Goal: Task Accomplishment & Management: Complete application form

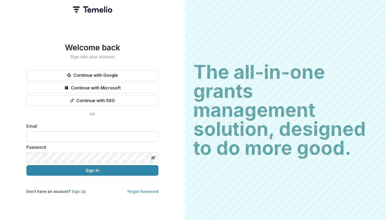
click at [88, 132] on input at bounding box center [92, 137] width 132 height 11
type input "**********"
click at [26, 165] on button "Sign In" at bounding box center [92, 170] width 132 height 11
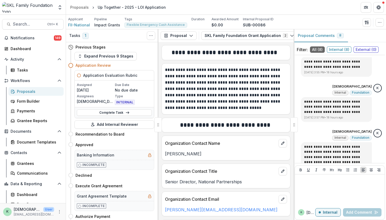
scroll to position [262, 0]
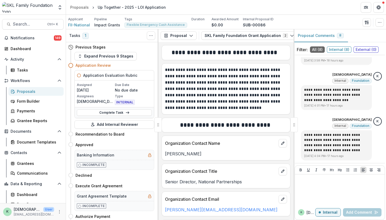
click at [19, 94] on div "Proposals" at bounding box center [38, 92] width 43 height 6
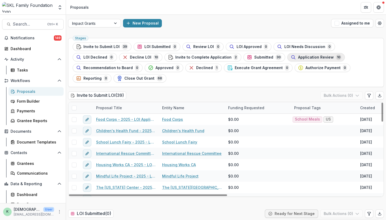
click at [298, 57] on span "Application Review" at bounding box center [316, 57] width 36 height 4
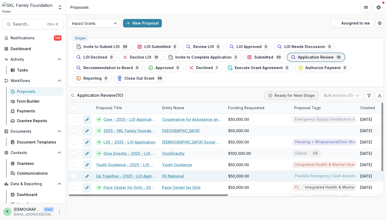
click at [128, 173] on link "Up Together - 2025 - LOI Application" at bounding box center [126, 176] width 60 height 6
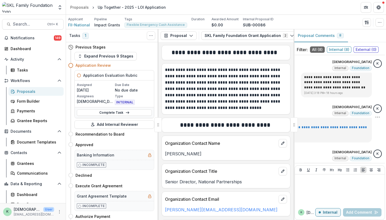
scroll to position [262, 0]
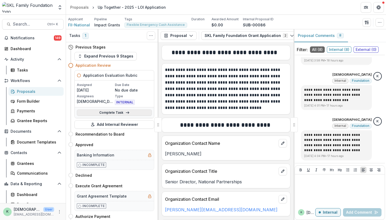
click at [129, 113] on link "Complete Task" at bounding box center [114, 113] width 75 height 6
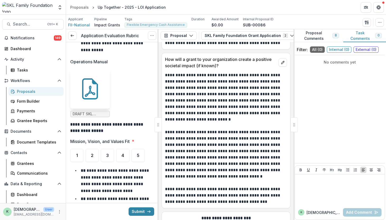
scroll to position [2034, 0]
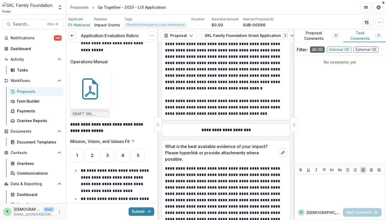
click at [322, 37] on button "Proposal Comments 8" at bounding box center [319, 35] width 50 height 13
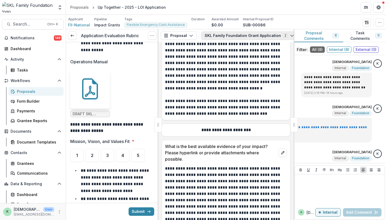
click at [290, 34] on icon "button" at bounding box center [292, 36] width 4 height 4
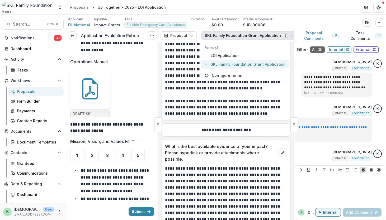
click at [246, 64] on span "SKL Family Foundation Grant Application" at bounding box center [248, 65] width 75 height 6
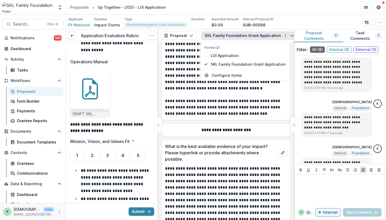
scroll to position [262, 0]
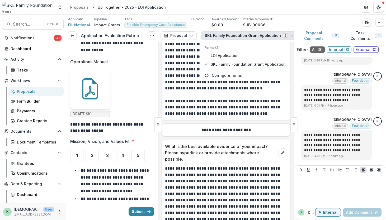
click at [224, 117] on p "**********" at bounding box center [225, 107] width 121 height 19
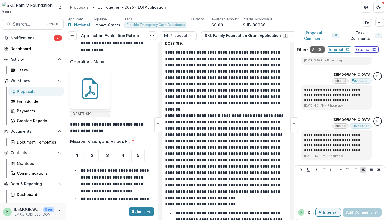
scroll to position [2151, 0]
click at [311, 189] on div at bounding box center [340, 190] width 86 height 26
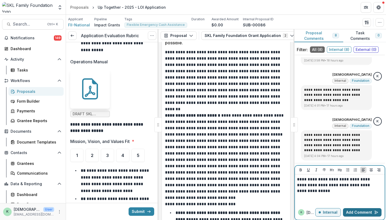
click at [365, 211] on button "Add Comment" at bounding box center [362, 212] width 39 height 8
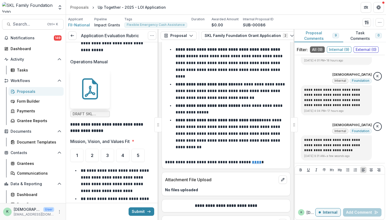
scroll to position [2337, 0]
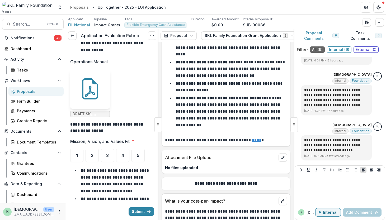
click at [252, 142] on u "****" at bounding box center [257, 140] width 10 height 4
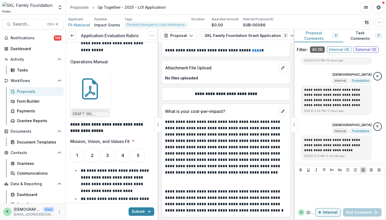
scroll to position [2441, 0]
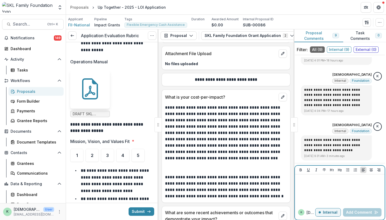
click at [334, 196] on div at bounding box center [340, 190] width 86 height 26
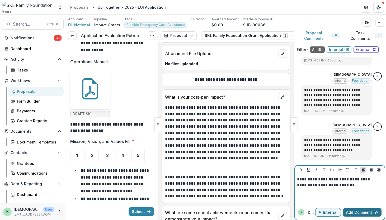
click at [350, 211] on button "Add Comment" at bounding box center [362, 212] width 39 height 8
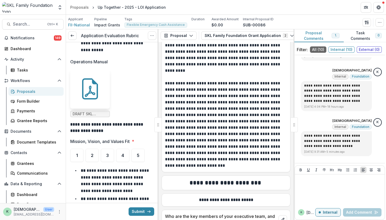
scroll to position [2662, 0]
click at [123, 69] on ul "DRAFT SKL Appendix F (Revised May 2025).docx.pdf" at bounding box center [112, 93] width 84 height 48
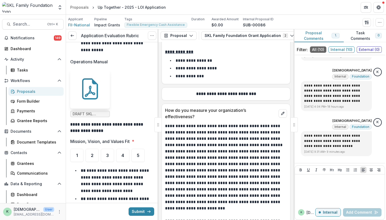
scroll to position [3385, 0]
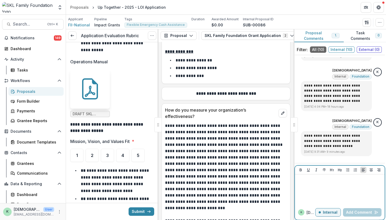
click at [326, 183] on div at bounding box center [340, 190] width 86 height 26
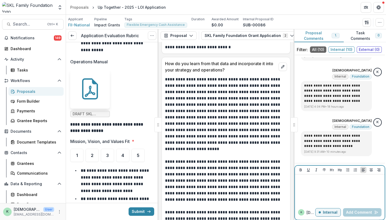
scroll to position [3641, 0]
click at [324, 194] on div at bounding box center [340, 190] width 86 height 26
click at [359, 211] on button "Add Comment" at bounding box center [362, 212] width 39 height 8
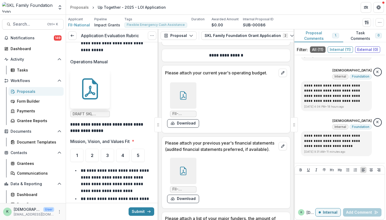
scroll to position [3853, 0]
click at [190, 109] on div at bounding box center [183, 95] width 26 height 26
click at [4, 220] on button "Close" at bounding box center [2, 223] width 4 height 6
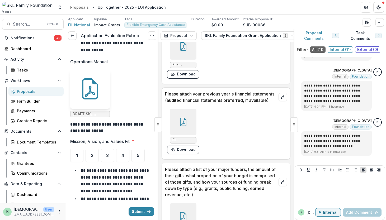
scroll to position [3968, 0]
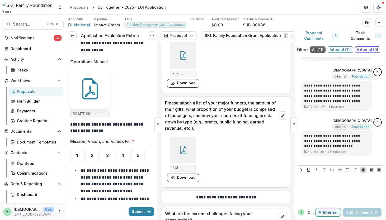
click at [184, 154] on icon at bounding box center [183, 150] width 8 height 8
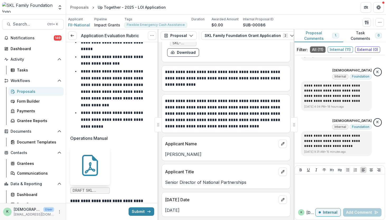
scroll to position [277, 0]
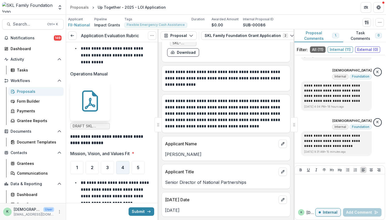
click at [124, 166] on span "4" at bounding box center [122, 168] width 3 height 4
click at [345, 194] on div at bounding box center [340, 190] width 86 height 26
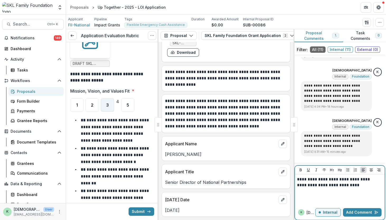
scroll to position [340, 0]
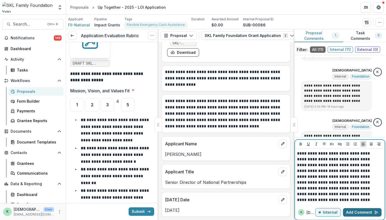
click at [355, 212] on button "Add Comment" at bounding box center [362, 212] width 39 height 8
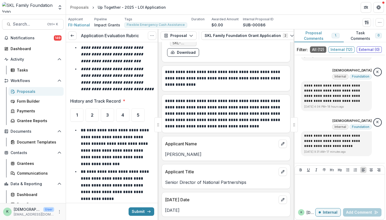
scroll to position [542, 0]
click at [204, 118] on p "**********" at bounding box center [225, 114] width 121 height 32
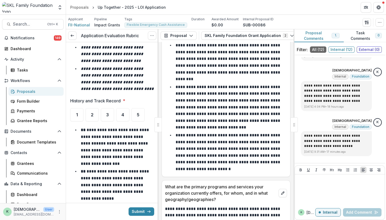
scroll to position [810, 0]
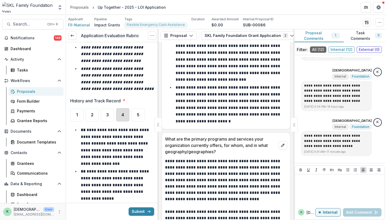
click at [125, 112] on div "4" at bounding box center [122, 114] width 13 height 13
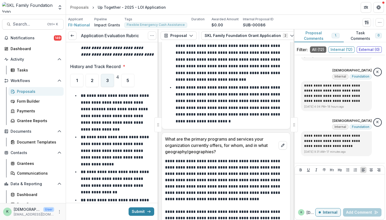
click at [107, 85] on div "3" at bounding box center [107, 80] width 13 height 13
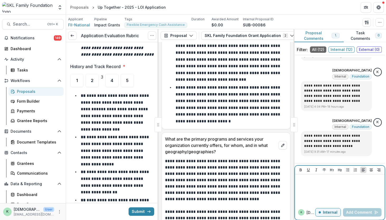
click at [310, 193] on div at bounding box center [340, 190] width 86 height 26
click at [352, 213] on button "Add Comment" at bounding box center [362, 212] width 39 height 8
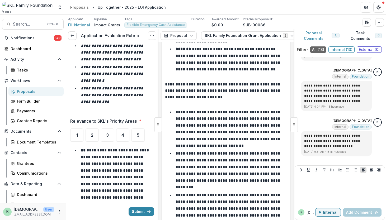
scroll to position [805, 0]
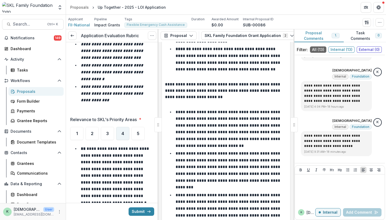
click at [123, 133] on span "4" at bounding box center [122, 134] width 3 height 4
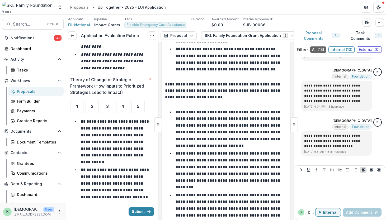
scroll to position [1111, 0]
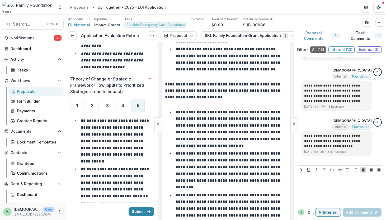
click at [136, 108] on div "5" at bounding box center [138, 105] width 13 height 13
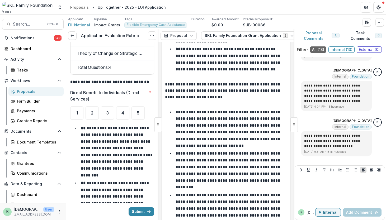
scroll to position [1492, 0]
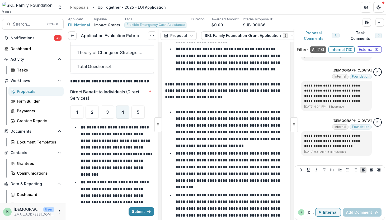
click at [124, 109] on div "4" at bounding box center [122, 112] width 13 height 13
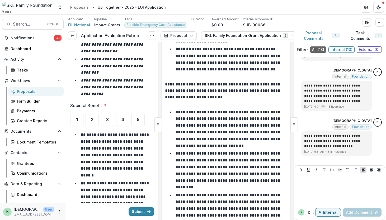
scroll to position [1791, 0]
click at [135, 119] on div "5" at bounding box center [138, 119] width 13 height 13
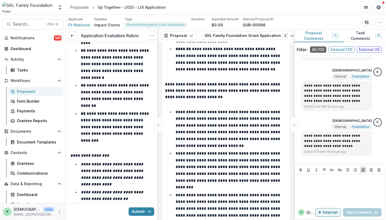
scroll to position [2059, 0]
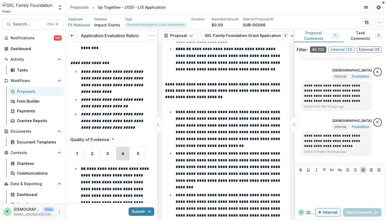
click at [119, 147] on div "4" at bounding box center [122, 153] width 13 height 13
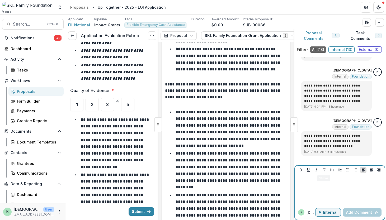
click at [320, 192] on div at bounding box center [340, 190] width 86 height 26
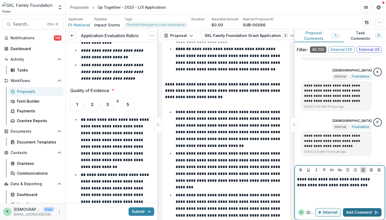
click at [348, 214] on button "Add Comment" at bounding box center [362, 212] width 39 height 8
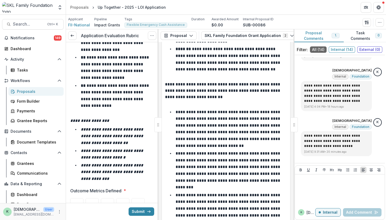
scroll to position [2420, 0]
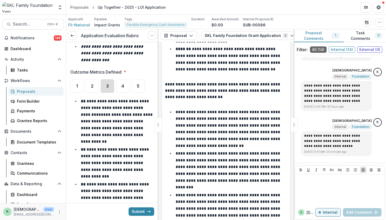
click at [111, 79] on div "3" at bounding box center [107, 85] width 13 height 13
click at [119, 79] on div "4" at bounding box center [111, 85] width 13 height 13
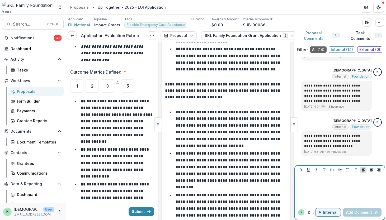
click at [324, 185] on div at bounding box center [340, 190] width 86 height 26
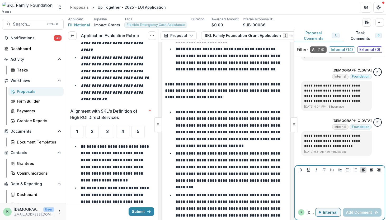
scroll to position [2668, 0]
click at [123, 130] on span "4" at bounding box center [122, 132] width 3 height 4
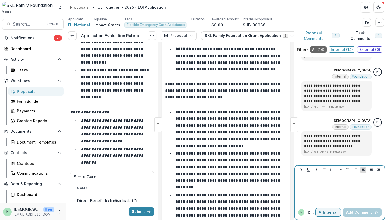
scroll to position [3024, 0]
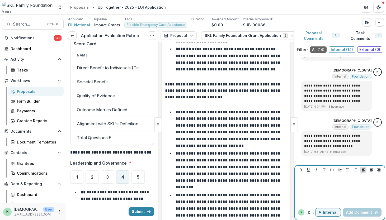
click at [122, 175] on span "4" at bounding box center [122, 177] width 3 height 4
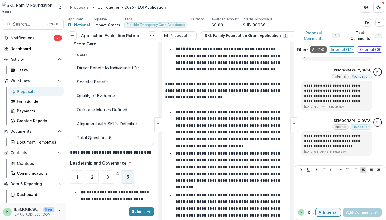
click at [134, 171] on div "5" at bounding box center [127, 177] width 13 height 13
click at [124, 175] on span "4" at bounding box center [122, 177] width 3 height 4
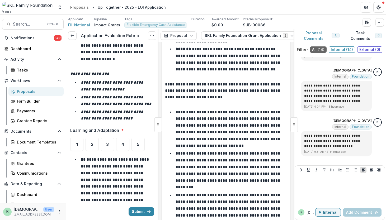
scroll to position [3324, 0]
click at [108, 138] on div "3" at bounding box center [107, 144] width 13 height 13
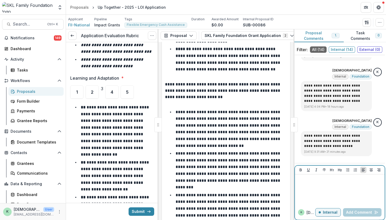
click at [315, 194] on div at bounding box center [340, 190] width 86 height 26
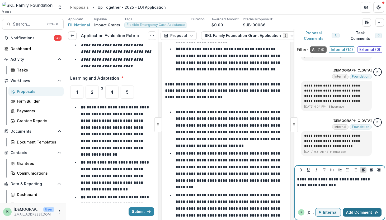
click at [354, 212] on button "Add Comment" at bounding box center [362, 212] width 39 height 8
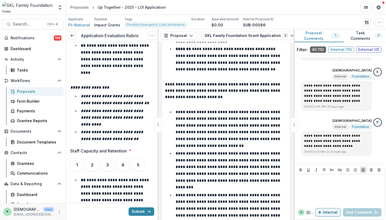
scroll to position [3585, 0]
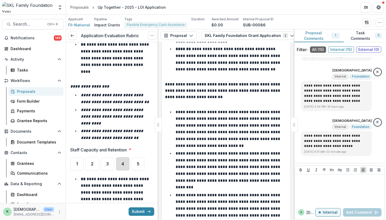
click at [119, 157] on div "4" at bounding box center [122, 163] width 13 height 13
click at [110, 157] on div "3" at bounding box center [107, 163] width 13 height 13
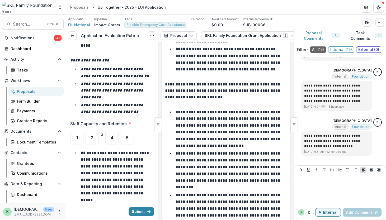
scroll to position [3612, 0]
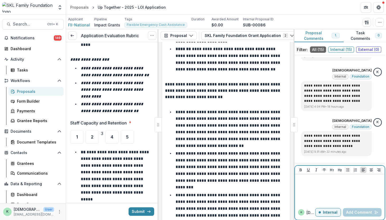
click at [316, 199] on div at bounding box center [340, 190] width 86 height 26
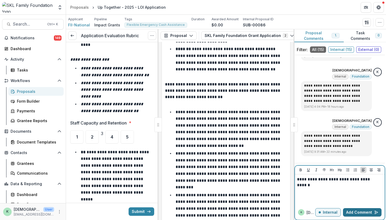
click at [351, 214] on button "Add Comment" at bounding box center [362, 212] width 39 height 8
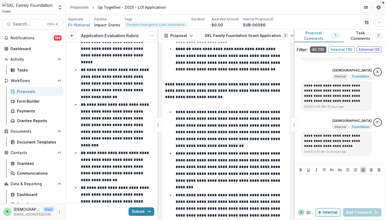
scroll to position [3858, 0]
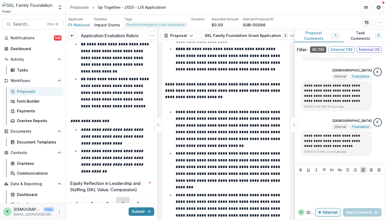
click at [121, 197] on div "4" at bounding box center [122, 203] width 13 height 13
click at [132, 197] on div "5" at bounding box center [127, 203] width 13 height 13
click at [126, 197] on div "4" at bounding box center [122, 203] width 13 height 13
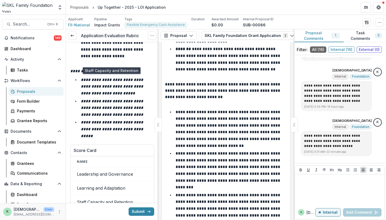
scroll to position [4298, 0]
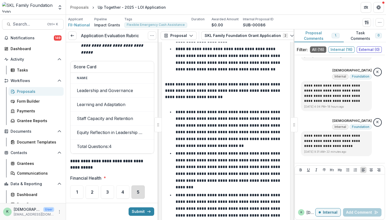
click at [137, 186] on div "5" at bounding box center [138, 192] width 13 height 13
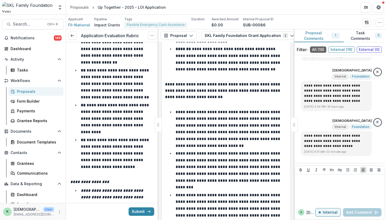
scroll to position [4570, 0]
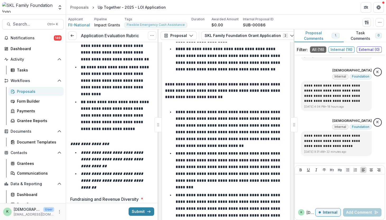
click at [136, 207] on div "5" at bounding box center [138, 213] width 13 height 13
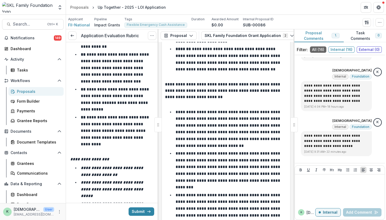
scroll to position [4870, 0]
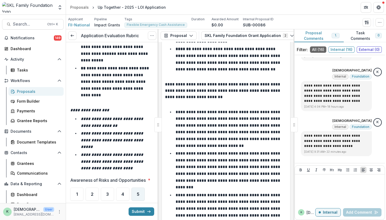
click at [133, 188] on div "5" at bounding box center [138, 194] width 13 height 13
click at [125, 188] on div "4" at bounding box center [122, 194] width 13 height 13
click at [129, 192] on span "5" at bounding box center [127, 194] width 3 height 4
click at [123, 192] on span "4" at bounding box center [122, 194] width 3 height 4
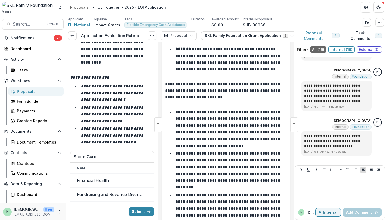
scroll to position [5271, 0]
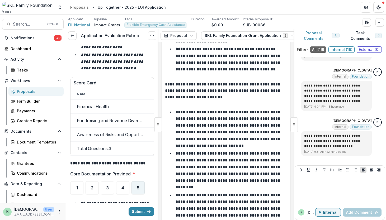
click at [133, 181] on div "5" at bounding box center [138, 187] width 13 height 13
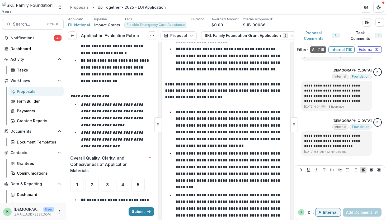
scroll to position [5533, 0]
click at [137, 183] on span "5" at bounding box center [138, 185] width 3 height 4
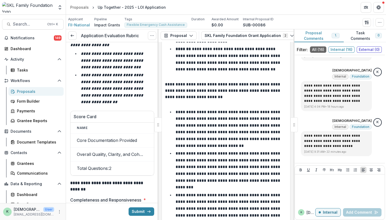
scroll to position [5862, 0]
click at [136, 207] on div "5" at bounding box center [138, 213] width 13 height 13
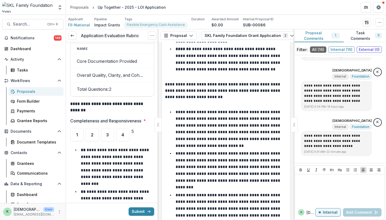
scroll to position [5851, 0]
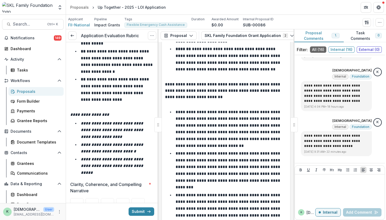
scroll to position [6150, 0]
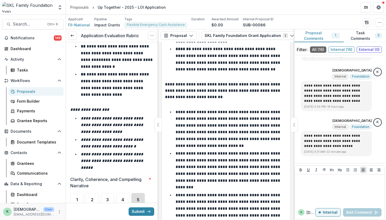
click at [138, 193] on div "5" at bounding box center [138, 199] width 13 height 13
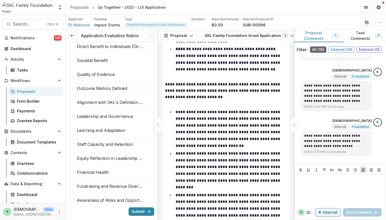
scroll to position [7098, 0]
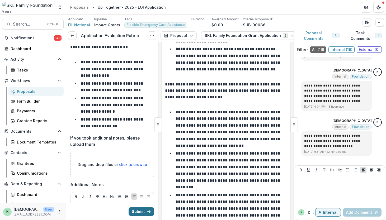
click at [140, 215] on button "Submit" at bounding box center [142, 212] width 26 height 8
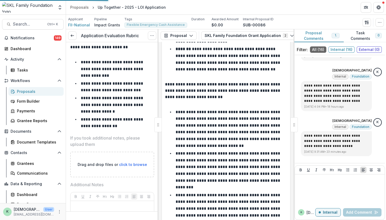
scroll to position [7090, 0]
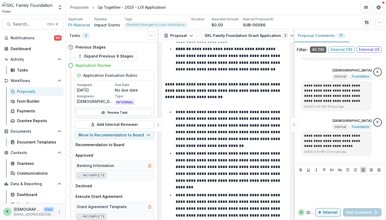
click at [35, 92] on div "Proposals" at bounding box center [38, 92] width 43 height 6
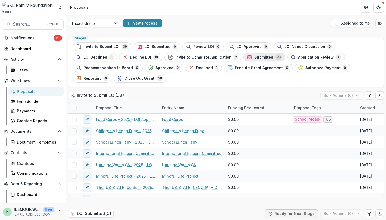
click at [254, 57] on span "Submitted" at bounding box center [263, 57] width 19 height 4
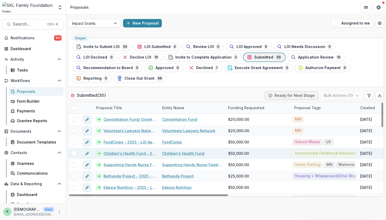
click at [116, 151] on link "Children's Health Fund - 2025 - LOI Application" at bounding box center [130, 154] width 52 height 6
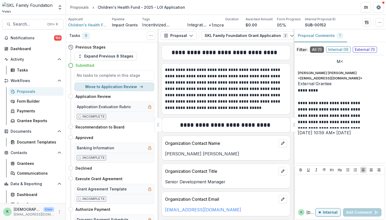
click at [119, 88] on button "Move to Application Review" at bounding box center [114, 87] width 80 height 8
select select "**********"
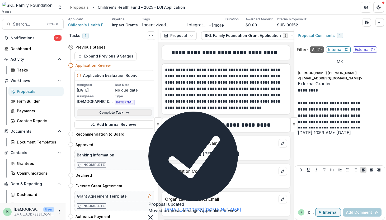
click at [115, 112] on link "Complete Task" at bounding box center [114, 113] width 75 height 6
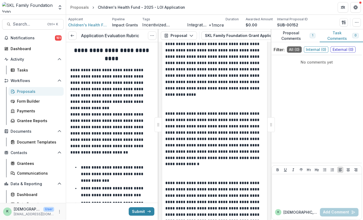
scroll to position [428, 0]
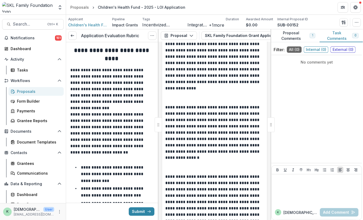
click at [166, 95] on p at bounding box center [214, 98] width 98 height 13
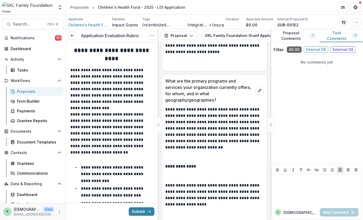
scroll to position [681, 0]
click at [309, 197] on div at bounding box center [317, 190] width 86 height 26
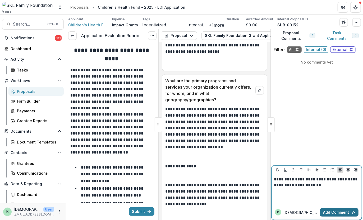
click at [331, 212] on button "Add Comment" at bounding box center [339, 212] width 39 height 8
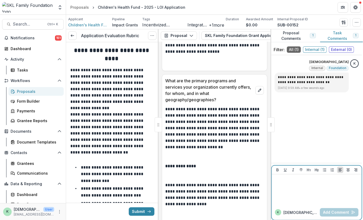
drag, startPoint x: 303, startPoint y: 187, endPoint x: 292, endPoint y: 184, distance: 11.5
click at [292, 184] on div at bounding box center [317, 190] width 86 height 26
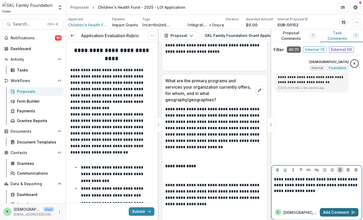
click at [338, 210] on button "Add Comment" at bounding box center [339, 212] width 39 height 8
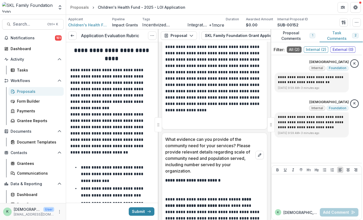
scroll to position [1291, 0]
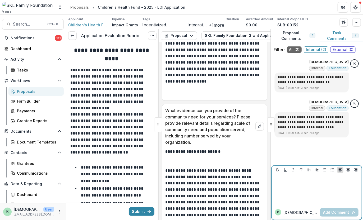
click at [317, 192] on div at bounding box center [317, 190] width 86 height 26
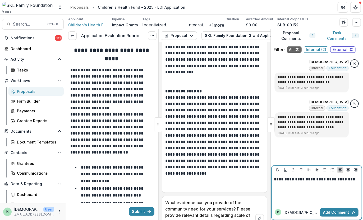
scroll to position [1199, 0]
click at [333, 212] on button "Add Comment" at bounding box center [339, 212] width 39 height 8
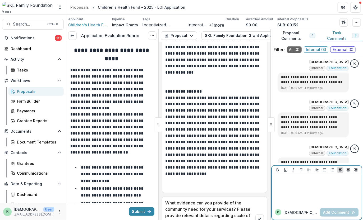
click at [318, 193] on div at bounding box center [317, 190] width 86 height 26
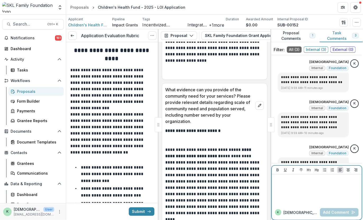
scroll to position [1327, 0]
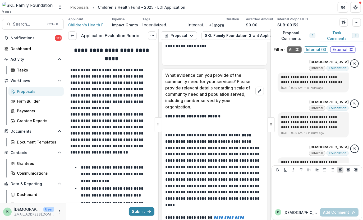
click at [236, 113] on p "**********" at bounding box center [214, 116] width 98 height 6
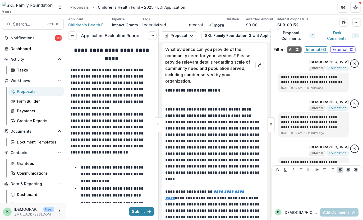
scroll to position [1353, 0]
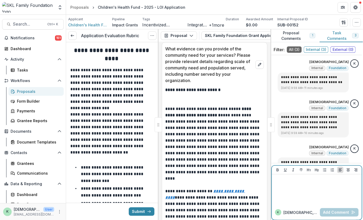
click at [295, 187] on div at bounding box center [317, 190] width 86 height 26
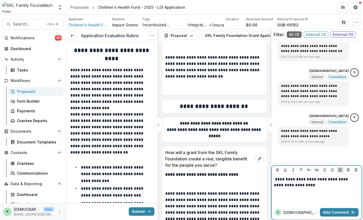
scroll to position [2341, 0]
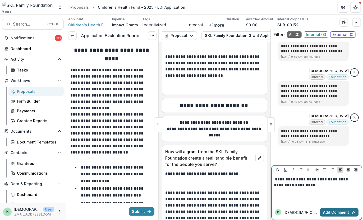
click at [332, 211] on button "Add Comment" at bounding box center [339, 212] width 39 height 8
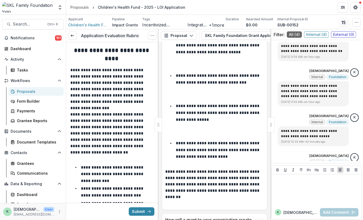
scroll to position [2788, 0]
click at [295, 189] on div at bounding box center [317, 190] width 86 height 26
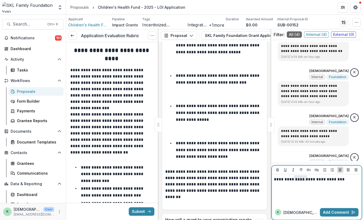
scroll to position [56, 0]
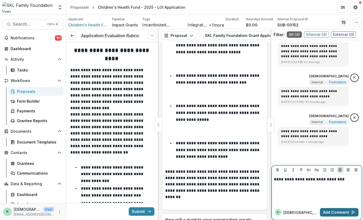
click at [329, 212] on button "Add Comment" at bounding box center [339, 212] width 39 height 8
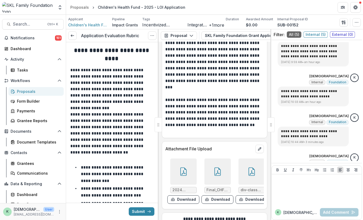
scroll to position [3810, 0]
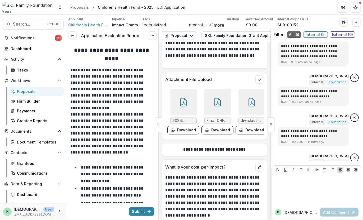
click at [186, 101] on div at bounding box center [183, 102] width 26 height 26
click at [222, 100] on div at bounding box center [217, 102] width 26 height 26
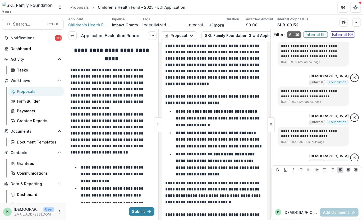
scroll to position [4031, 0]
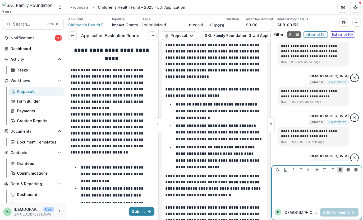
click at [301, 190] on div at bounding box center [317, 190] width 86 height 26
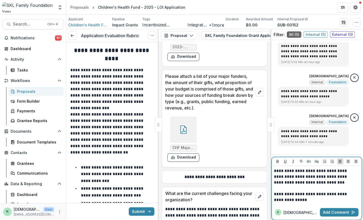
scroll to position [5986, 0]
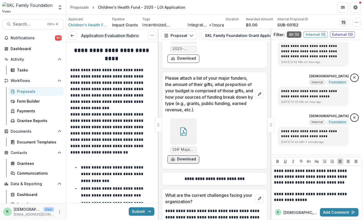
click at [181, 164] on button "Download" at bounding box center [183, 160] width 32 height 8
click at [184, 136] on icon at bounding box center [183, 132] width 8 height 8
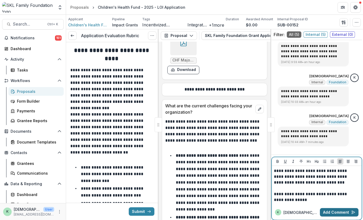
click at [330, 211] on button "Add Comment" at bounding box center [339, 212] width 39 height 8
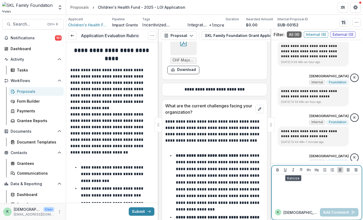
click at [288, 189] on div at bounding box center [317, 190] width 86 height 26
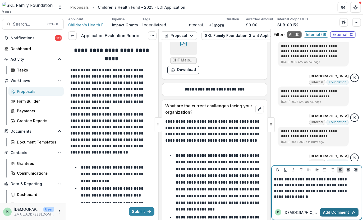
click at [325, 210] on button "Add Comment" at bounding box center [339, 212] width 39 height 8
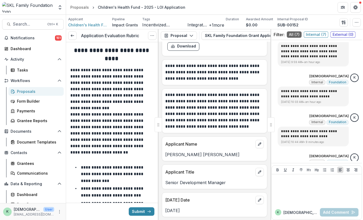
scroll to position [7349, 0]
click at [27, 89] on div "Proposals" at bounding box center [38, 92] width 43 height 6
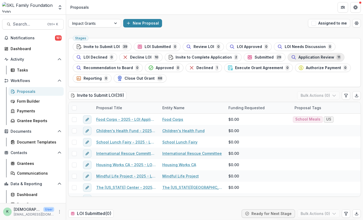
click at [297, 60] on div "Application Review 11" at bounding box center [316, 57] width 50 height 6
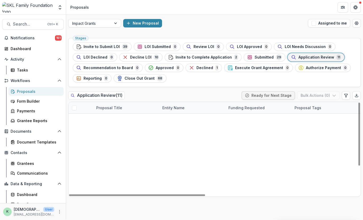
scroll to position [42, 0]
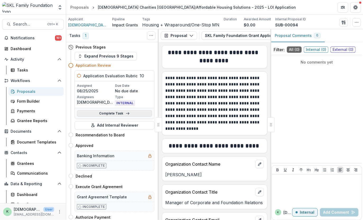
click at [109, 112] on link "Complete Task" at bounding box center [114, 113] width 75 height 6
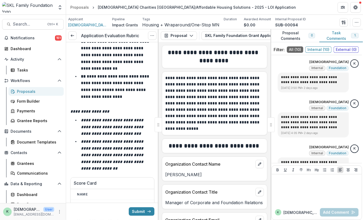
scroll to position [5849, 0]
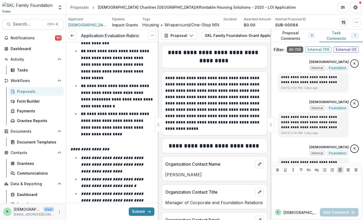
scroll to position [6125, 0]
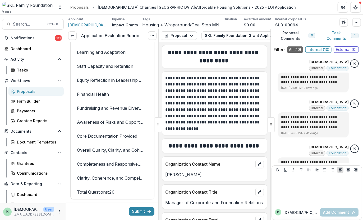
scroll to position [6903, 0]
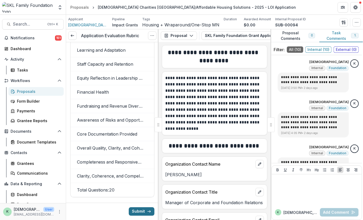
click at [145, 210] on button "Submit" at bounding box center [142, 212] width 26 height 8
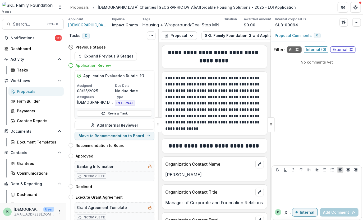
click at [31, 91] on div "Proposals" at bounding box center [38, 92] width 43 height 6
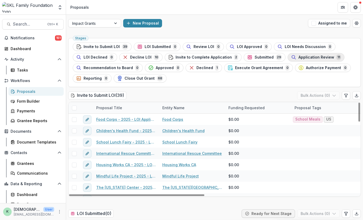
click at [298, 55] on span "Application Review" at bounding box center [316, 57] width 36 height 4
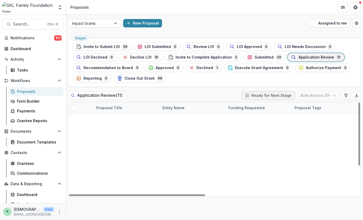
click at [120, 140] on link "Children's Health Fund - 2025 - LOI Application" at bounding box center [126, 142] width 60 height 6
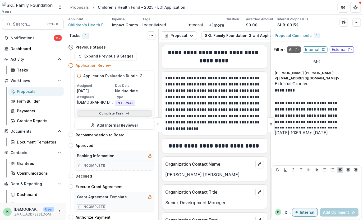
click at [121, 112] on link "Complete Task" at bounding box center [114, 113] width 75 height 6
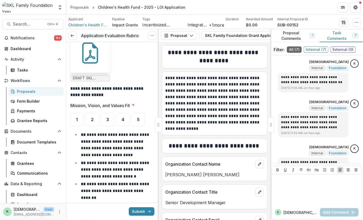
scroll to position [326, 0]
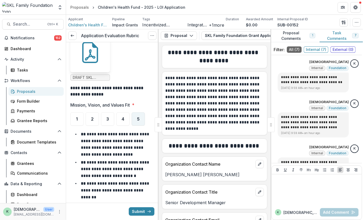
click at [139, 117] on span "5" at bounding box center [138, 119] width 3 height 4
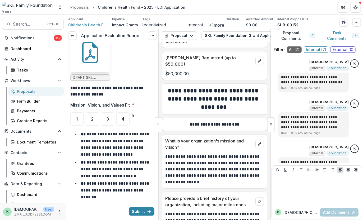
scroll to position [264, 0]
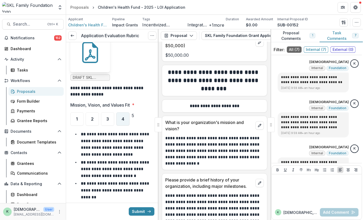
click at [122, 117] on span "4" at bounding box center [122, 119] width 3 height 4
click at [134, 112] on div "5" at bounding box center [127, 118] width 13 height 13
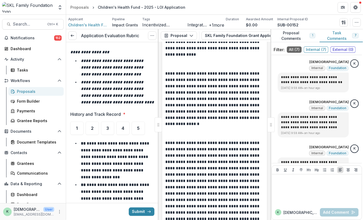
scroll to position [462, 0]
click at [140, 126] on div "5" at bounding box center [138, 128] width 13 height 13
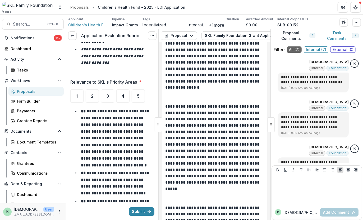
scroll to position [842, 0]
click at [142, 94] on div "5" at bounding box center [138, 95] width 13 height 13
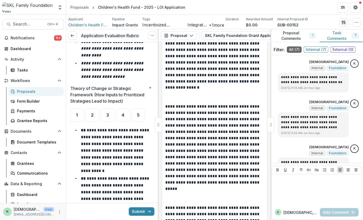
scroll to position [1132, 0]
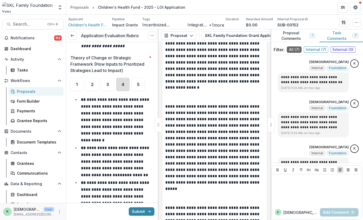
click at [125, 87] on div "4" at bounding box center [122, 84] width 13 height 13
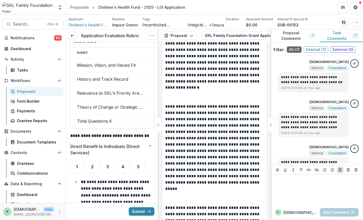
scroll to position [1437, 0]
drag, startPoint x: 137, startPoint y: 166, endPoint x: 137, endPoint y: 180, distance: 13.5
click at [137, 180] on p "**********" at bounding box center [115, 188] width 69 height 17
click at [139, 165] on span "5" at bounding box center [138, 167] width 3 height 4
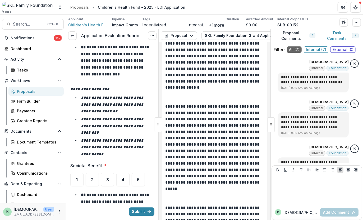
scroll to position [1795, 0]
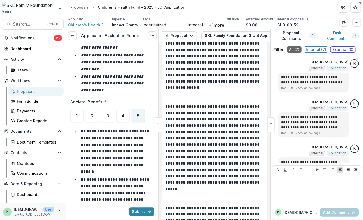
click at [138, 109] on div "5" at bounding box center [138, 115] width 13 height 13
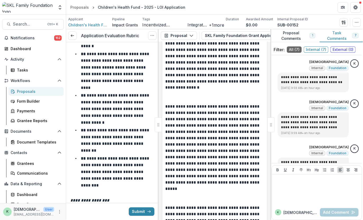
scroll to position [2057, 0]
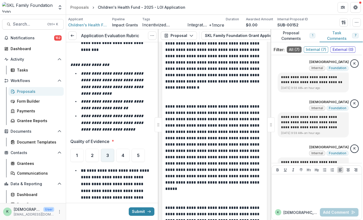
click at [109, 149] on div "3" at bounding box center [107, 155] width 13 height 13
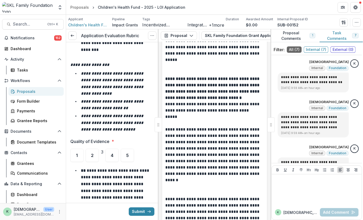
scroll to position [1654, 0]
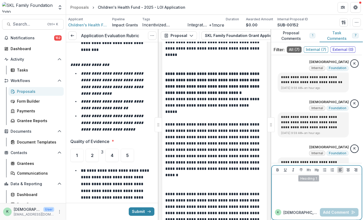
click at [309, 193] on div at bounding box center [317, 190] width 86 height 26
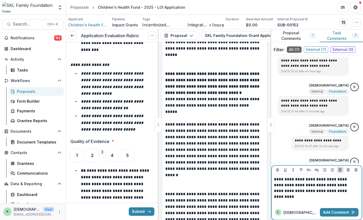
scroll to position [102, 0]
click at [331, 211] on button "Add Comment" at bounding box center [339, 212] width 39 height 8
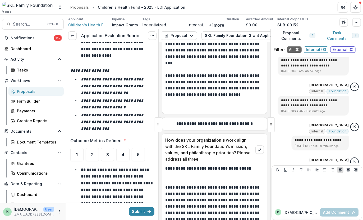
scroll to position [2352, 0]
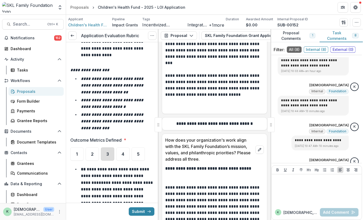
click at [108, 148] on div "3" at bounding box center [107, 154] width 13 height 13
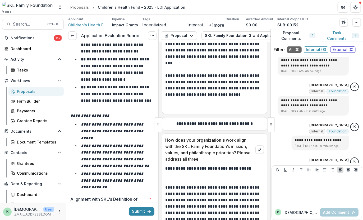
scroll to position [2649, 0]
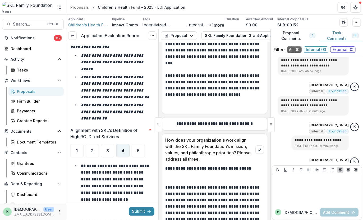
click at [126, 144] on div "4" at bounding box center [122, 150] width 13 height 13
click at [106, 144] on div "3" at bounding box center [107, 150] width 13 height 13
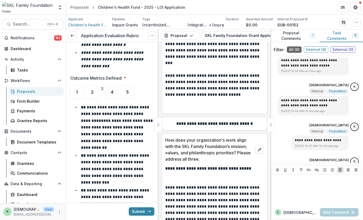
scroll to position [2414, 0]
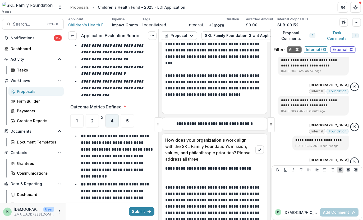
click at [118, 114] on div "4" at bounding box center [111, 120] width 13 height 13
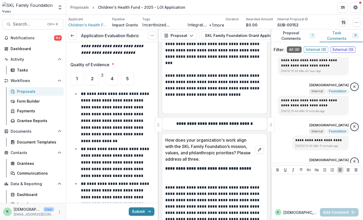
scroll to position [2129, 0]
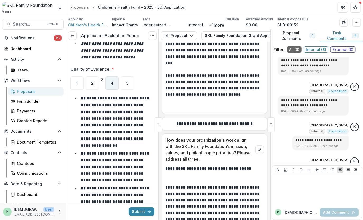
click at [119, 77] on div "4" at bounding box center [111, 83] width 13 height 13
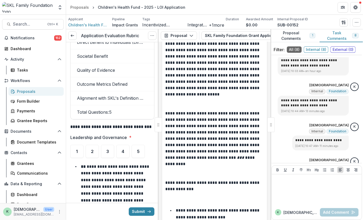
scroll to position [3050, 0]
click at [125, 145] on div "4" at bounding box center [122, 151] width 13 height 13
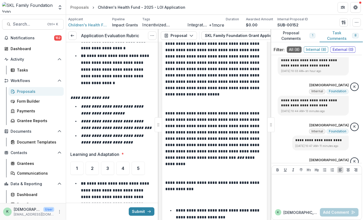
scroll to position [3303, 0]
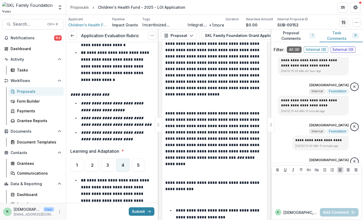
click at [125, 159] on div "4" at bounding box center [122, 165] width 13 height 13
click at [134, 159] on div "5" at bounding box center [127, 165] width 13 height 13
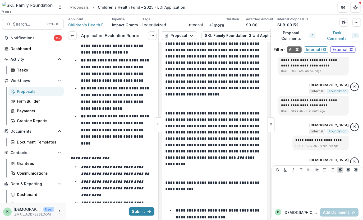
scroll to position [3547, 0]
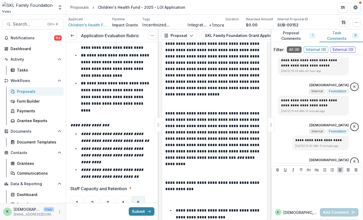
click at [134, 196] on div "5" at bounding box center [138, 202] width 13 height 13
click at [120, 196] on div "4" at bounding box center [122, 202] width 13 height 13
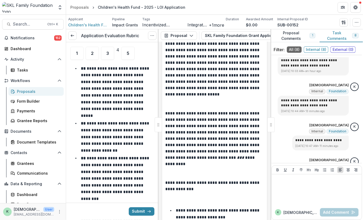
scroll to position [3860, 0]
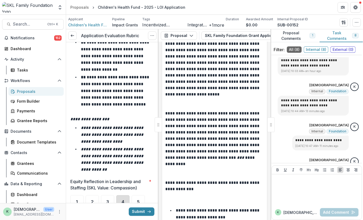
click at [126, 195] on div "4" at bounding box center [122, 201] width 13 height 13
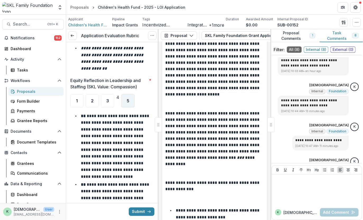
scroll to position [3889, 0]
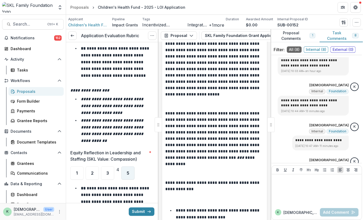
click at [129, 171] on span "5" at bounding box center [127, 173] width 3 height 4
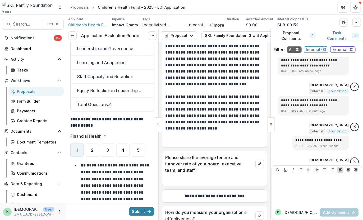
scroll to position [5386, 0]
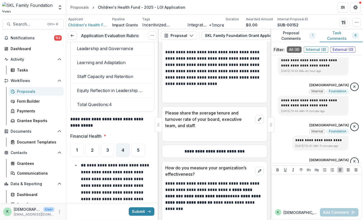
click at [122, 144] on div "4" at bounding box center [122, 150] width 13 height 13
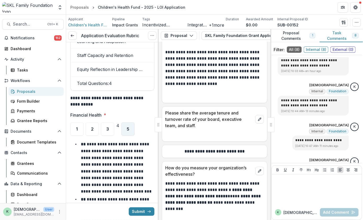
click at [129, 127] on span "5" at bounding box center [127, 129] width 3 height 4
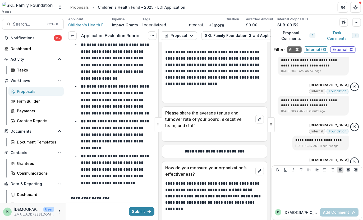
scroll to position [4590, 0]
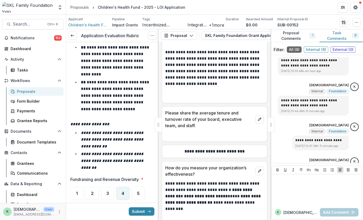
click at [122, 191] on span "4" at bounding box center [122, 193] width 3 height 4
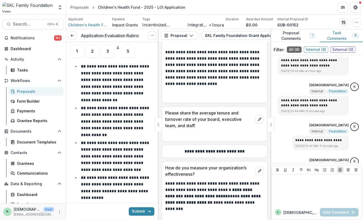
scroll to position [4846, 0]
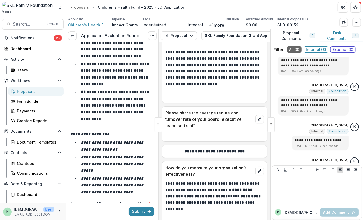
click at [136, 212] on div "5" at bounding box center [138, 218] width 13 height 13
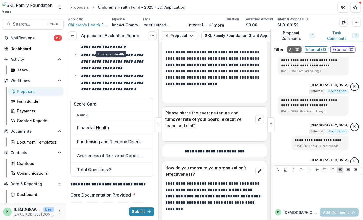
scroll to position [5250, 0]
click at [133, 202] on div "5" at bounding box center [138, 208] width 13 height 13
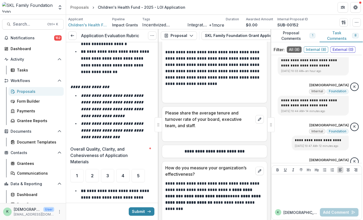
scroll to position [5542, 0]
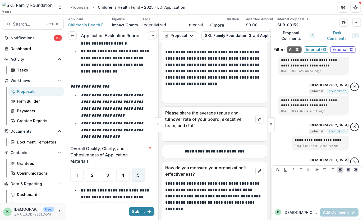
click at [134, 169] on div "5" at bounding box center [138, 175] width 13 height 13
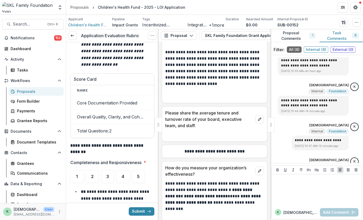
scroll to position [5899, 0]
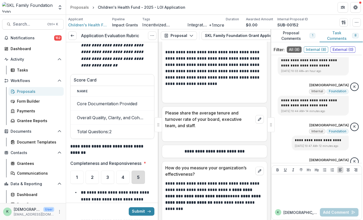
click at [138, 171] on div "5" at bounding box center [138, 177] width 13 height 13
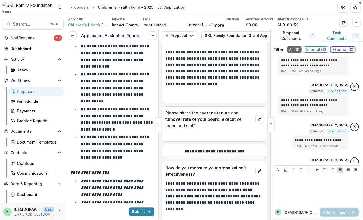
scroll to position [6088, 0]
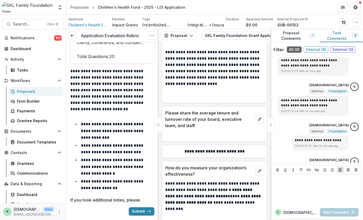
scroll to position [7098, 0]
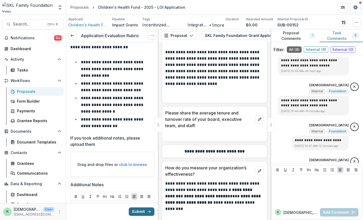
click at [137, 212] on button "Submit" at bounding box center [142, 212] width 26 height 8
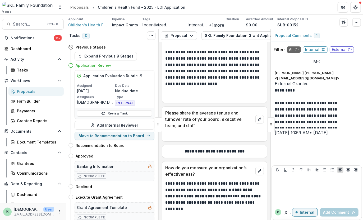
click at [137, 213] on div "Incomplete" at bounding box center [114, 218] width 79 height 10
click at [35, 92] on div "Proposals" at bounding box center [38, 92] width 43 height 6
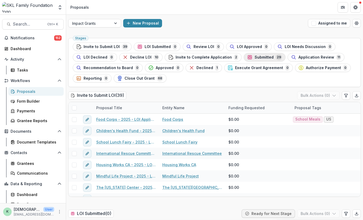
click at [254, 58] on span "Submitted" at bounding box center [263, 57] width 19 height 4
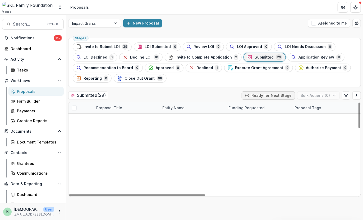
scroll to position [171, 0]
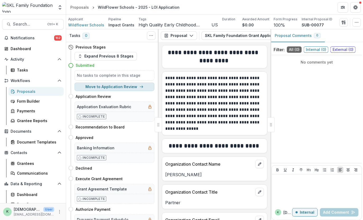
click at [123, 84] on button "Move to Application Review" at bounding box center [114, 87] width 80 height 8
select select "**********"
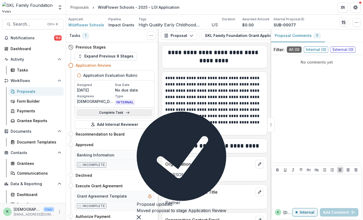
click at [119, 113] on link "Complete Task" at bounding box center [114, 113] width 75 height 6
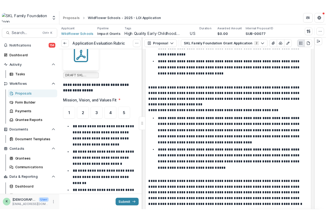
scroll to position [4925, 0]
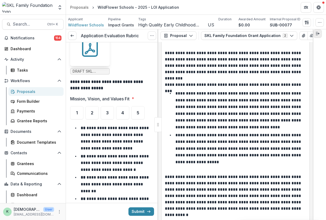
click at [319, 38] on button "Expand right" at bounding box center [318, 33] width 8 height 8
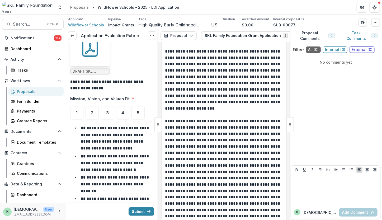
scroll to position [4101, 0]
